Goal: Task Accomplishment & Management: Manage account settings

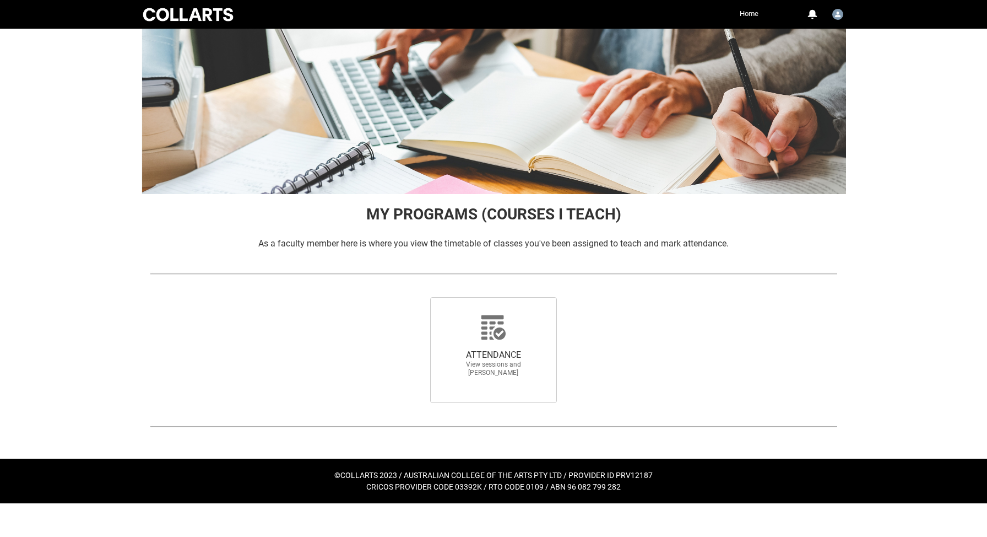
click at [495, 295] on div "ATTENDANCE View sessions and [PERSON_NAME]" at bounding box center [493, 349] width 176 height 123
click at [493, 323] on icon at bounding box center [493, 327] width 24 height 24
click at [414, 297] on input "ATTENDANCE View sessions and [PERSON_NAME]" at bounding box center [414, 296] width 1 height 1
radio input "true"
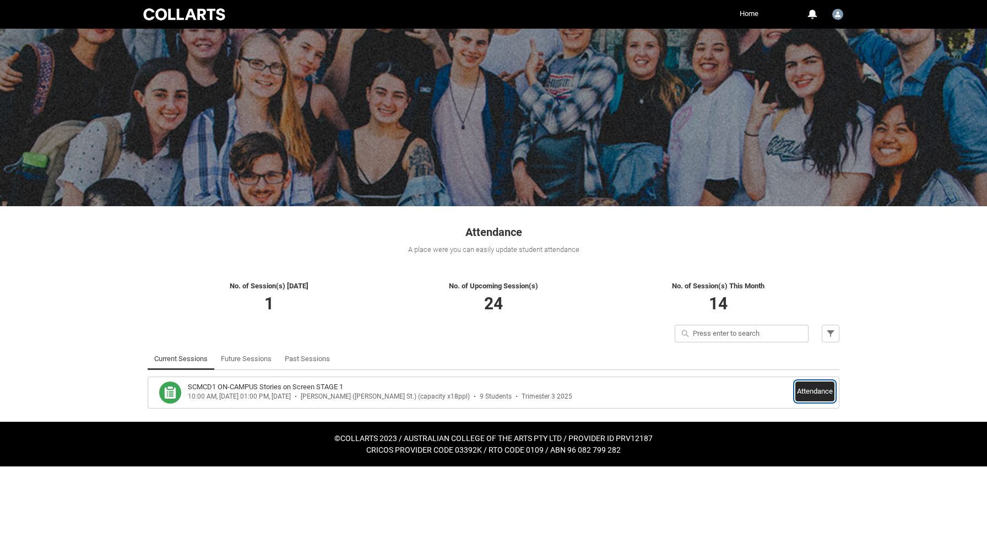
click at [820, 389] on button "Attendance" at bounding box center [815, 391] width 39 height 20
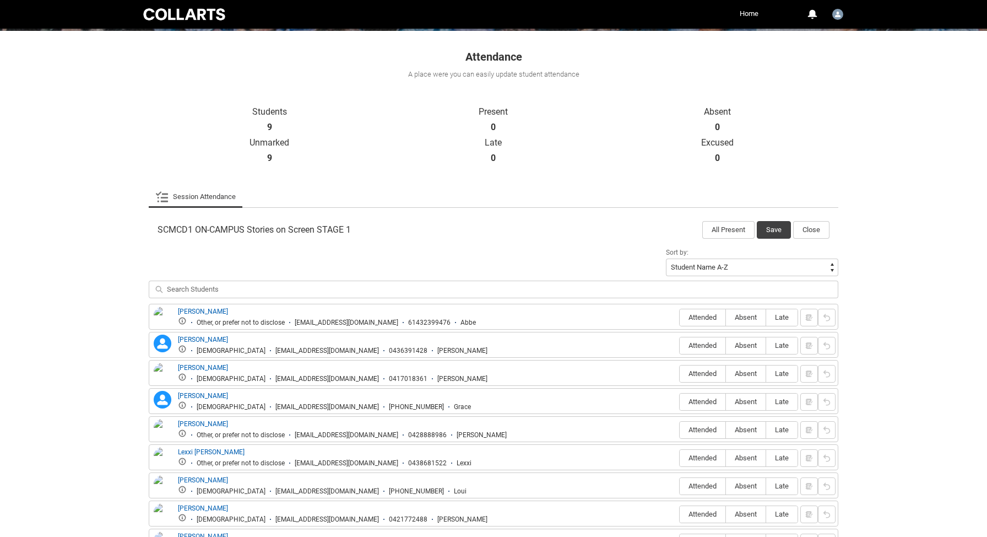
scroll to position [258, 0]
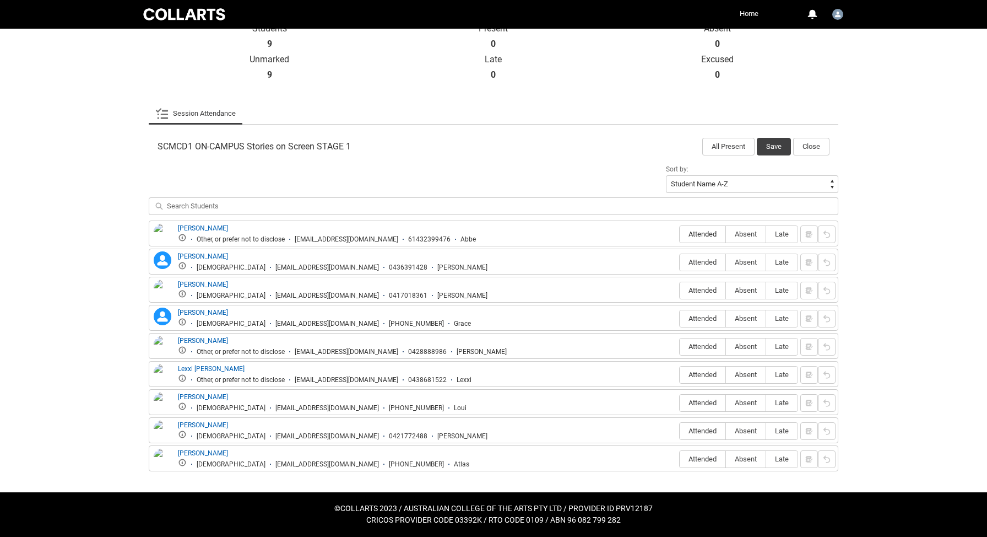
click at [695, 235] on span "Attended" at bounding box center [703, 234] width 46 height 8
click at [680, 234] on input "Attended" at bounding box center [679, 234] width 1 height 1
type lightning-radio-group "Attended"
radio input "true"
click at [695, 292] on span "Attended" at bounding box center [703, 290] width 46 height 8
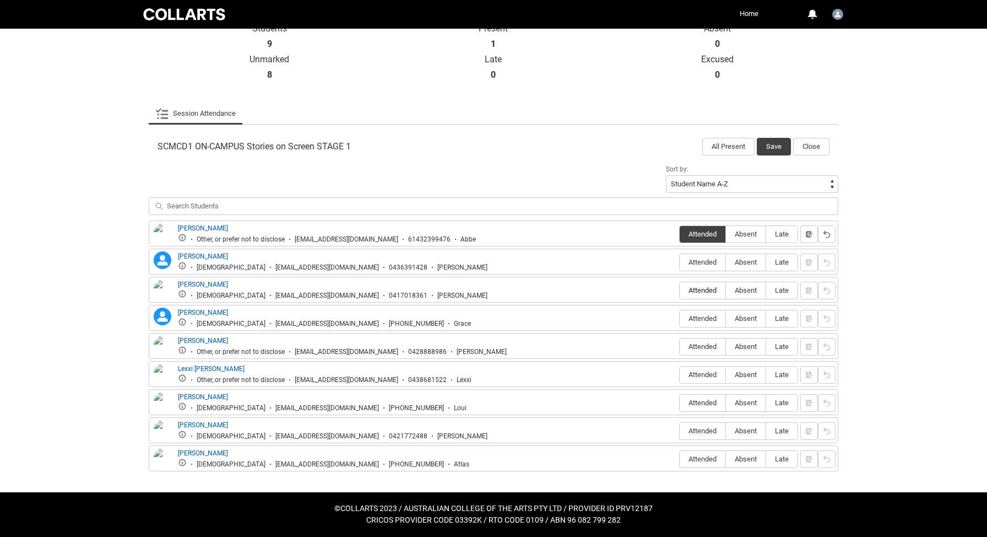
click at [680, 290] on input "Attended" at bounding box center [679, 290] width 1 height 1
type lightning-radio-group "Attended"
radio input "true"
click at [740, 318] on span "Absent" at bounding box center [746, 318] width 40 height 8
click at [726, 318] on input "Absent" at bounding box center [726, 318] width 1 height 1
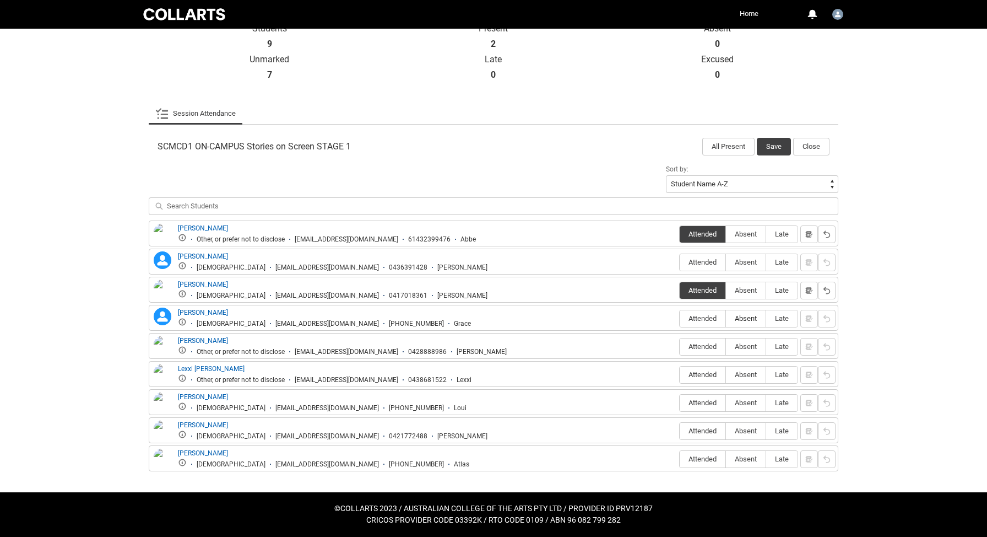
type lightning-radio-group "Absent"
radio input "true"
click at [744, 347] on span "Absent" at bounding box center [746, 346] width 40 height 8
click at [726, 347] on input "Absent" at bounding box center [726, 346] width 1 height 1
type lightning-radio-group "Absent"
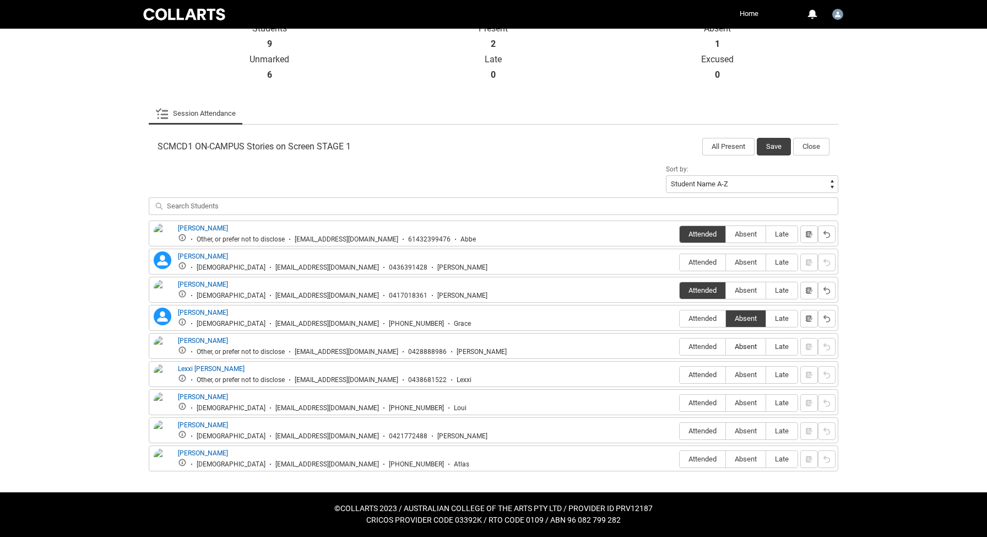
radio input "true"
click at [701, 373] on span "Attended" at bounding box center [703, 374] width 46 height 8
click at [680, 374] on input "Attended" at bounding box center [679, 374] width 1 height 1
type lightning-radio-group "Attended"
radio input "true"
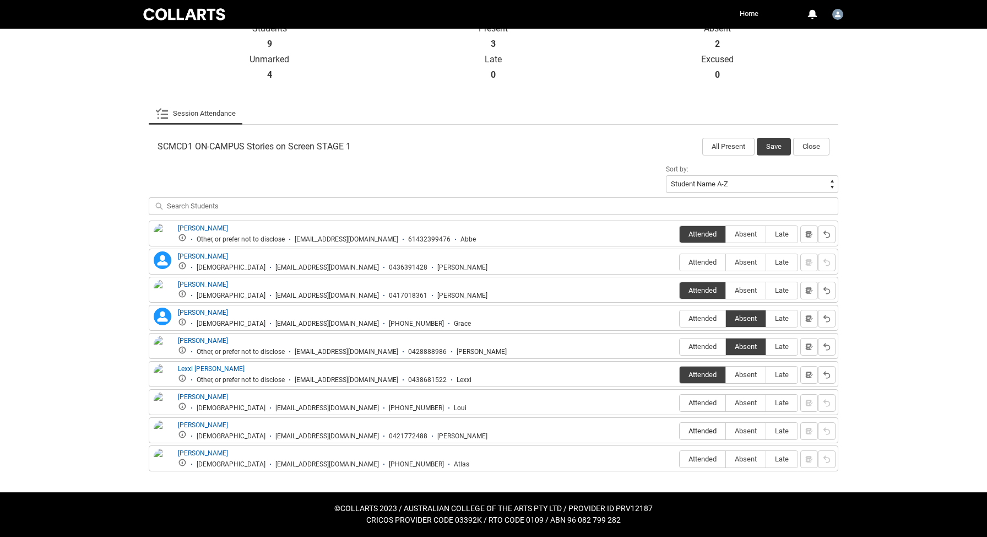
click at [695, 431] on span "Attended" at bounding box center [703, 430] width 46 height 8
click at [680, 431] on input "Attended" at bounding box center [679, 430] width 1 height 1
type lightning-radio-group "Attended"
radio input "true"
click at [756, 464] on label "Absent" at bounding box center [746, 459] width 40 height 17
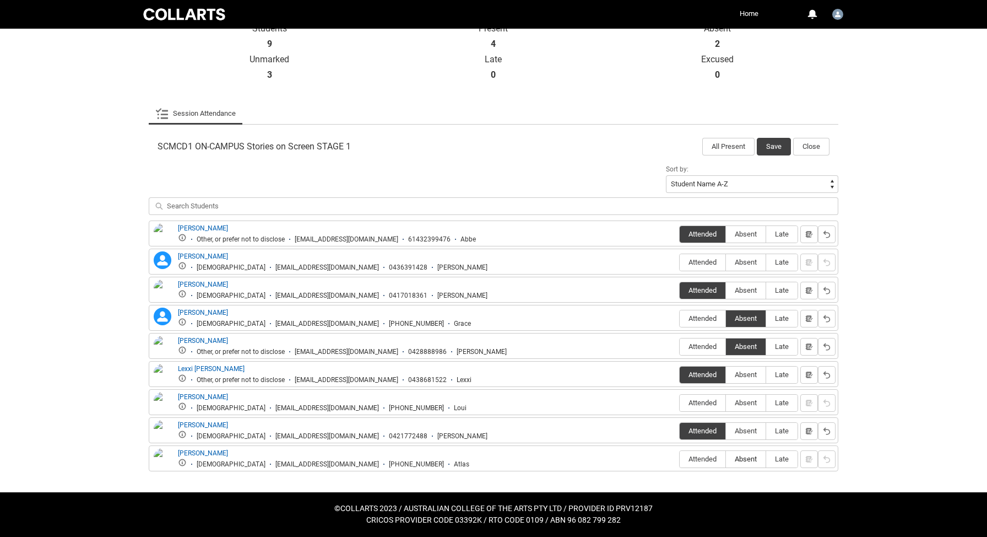
click at [726, 459] on input "Absent" at bounding box center [726, 458] width 1 height 1
type lightning-radio-group "Absent"
radio input "true"
click at [701, 261] on span "Attended" at bounding box center [703, 262] width 46 height 8
click at [680, 262] on input "Attended" at bounding box center [679, 262] width 1 height 1
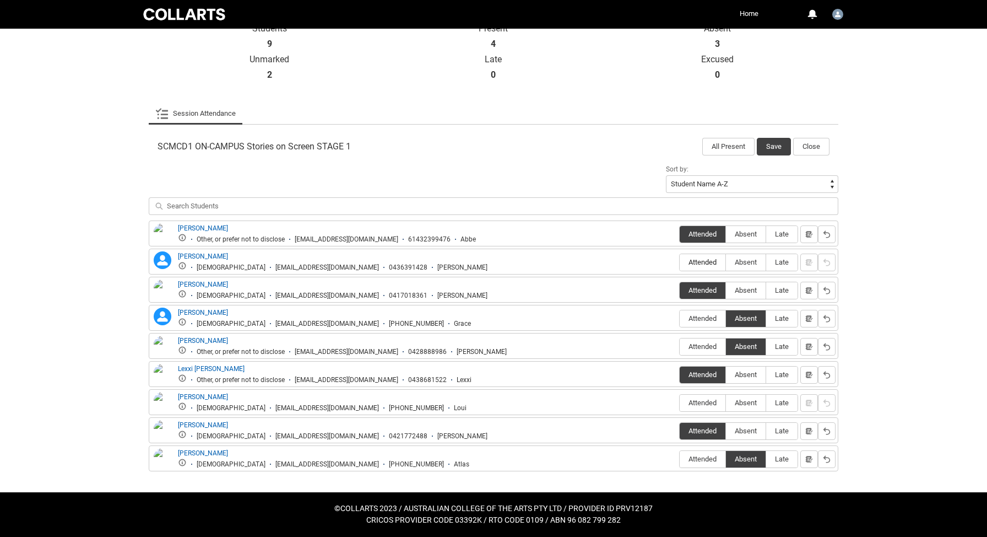
type lightning-radio-group "Attended"
radio input "true"
click at [754, 403] on span "Absent" at bounding box center [746, 402] width 40 height 8
click at [726, 403] on input "Absent" at bounding box center [726, 402] width 1 height 1
type lightning-radio-group "Absent"
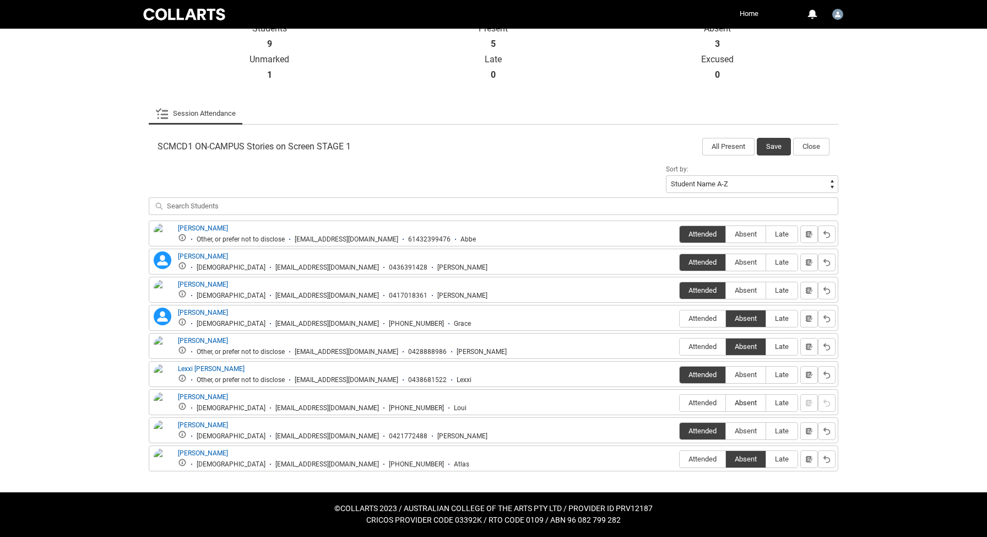
radio input "true"
click at [769, 143] on button "Save" at bounding box center [774, 147] width 34 height 18
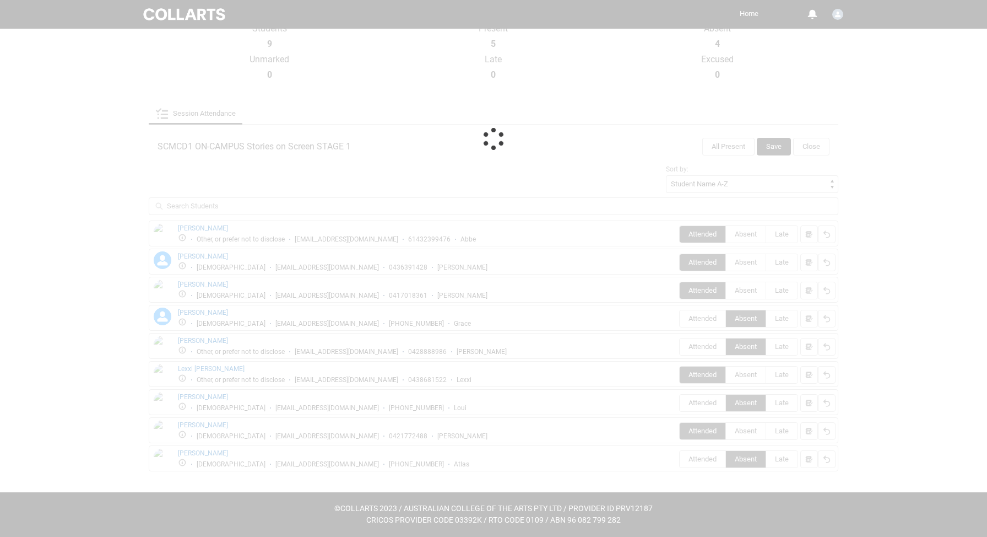
scroll to position [0, 0]
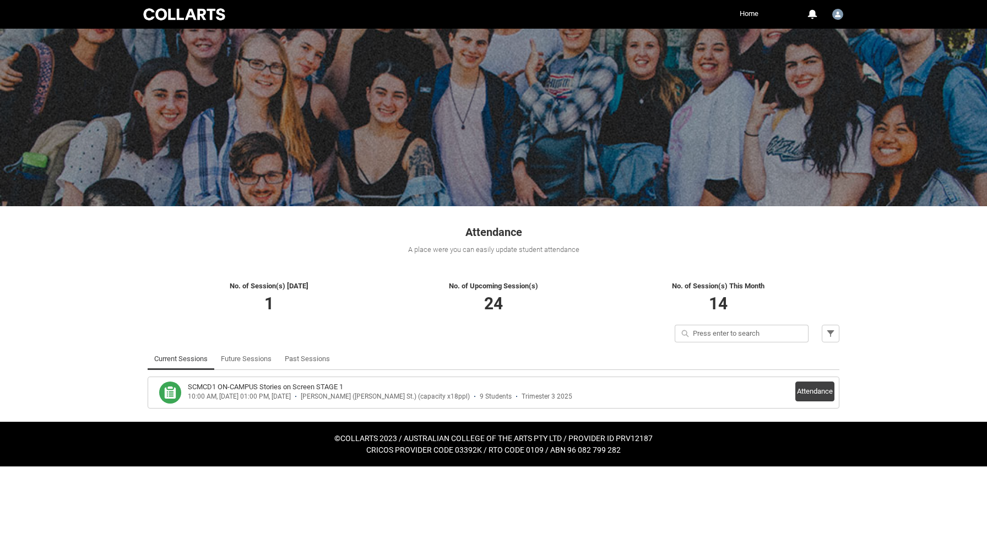
click at [264, 388] on h3 "SCMCD1 ON-CAMPUS Stories on Screen STAGE 1" at bounding box center [265, 386] width 155 height 11
click at [825, 395] on button "Attendance" at bounding box center [815, 391] width 39 height 20
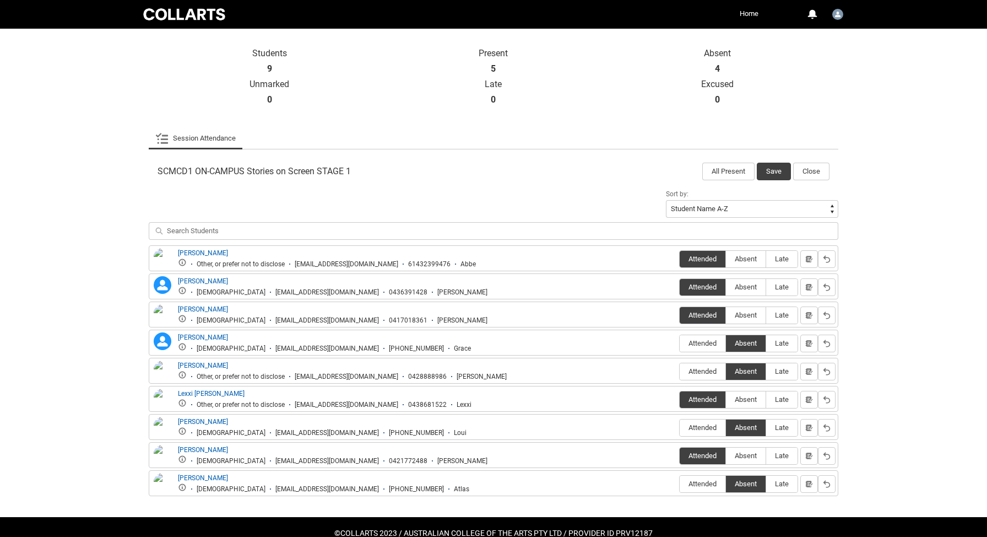
scroll to position [258, 0]
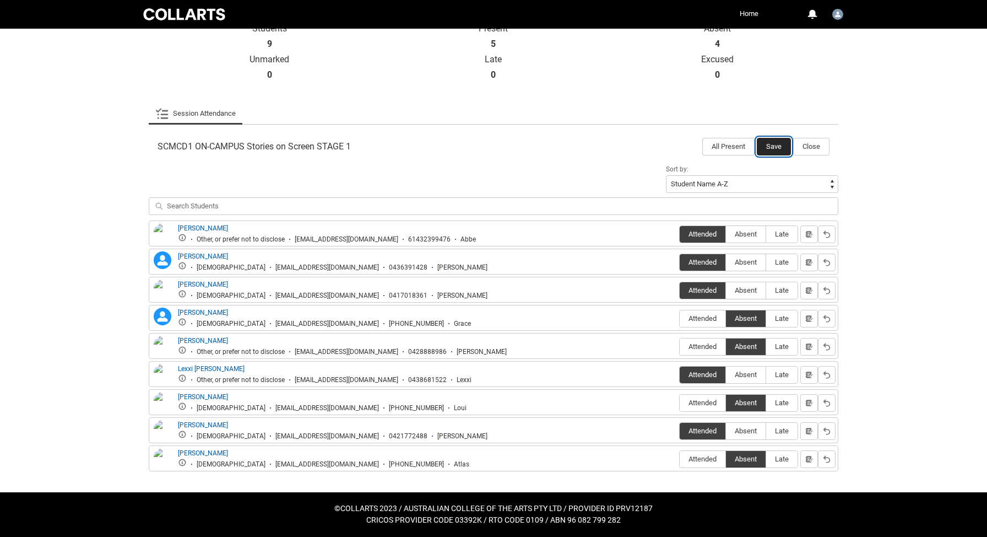
click at [776, 145] on button "Save" at bounding box center [774, 147] width 34 height 18
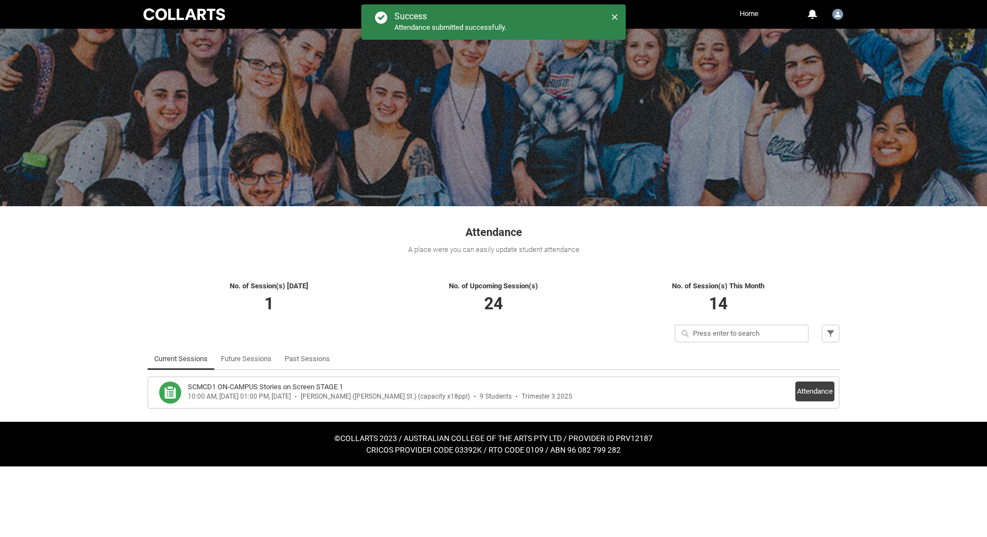
scroll to position [0, 0]
